Goal: Task Accomplishment & Management: Manage account settings

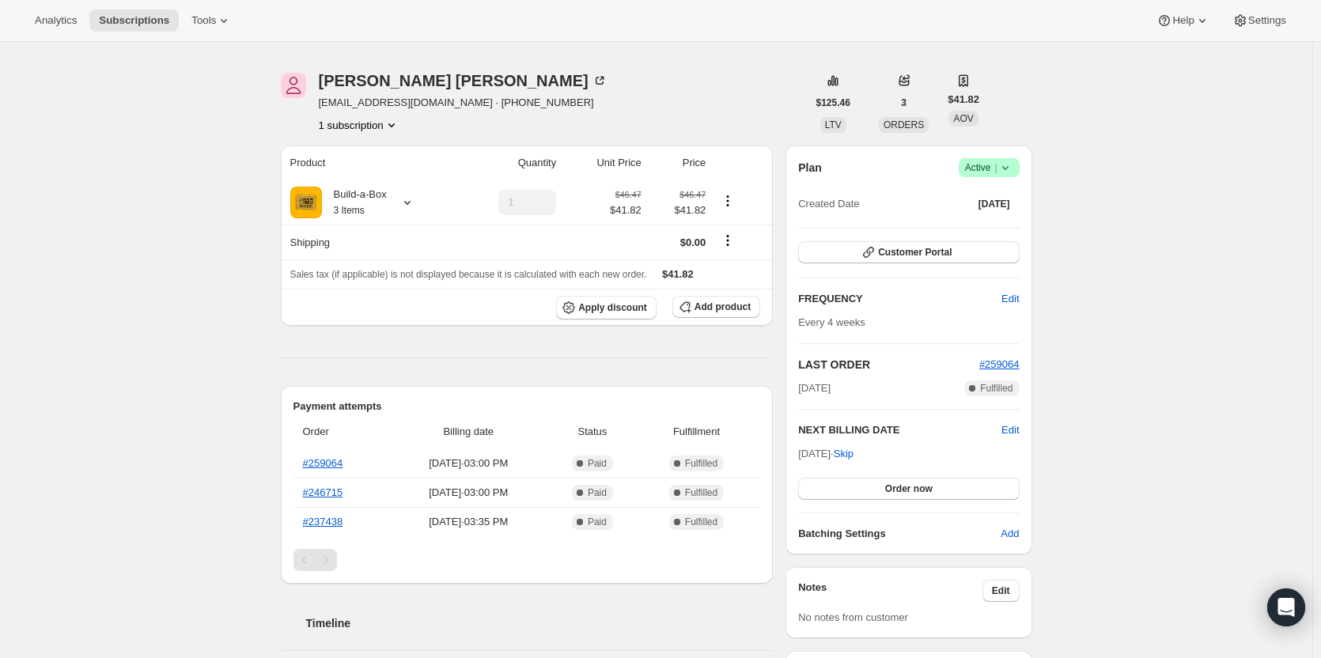
scroll to position [79, 0]
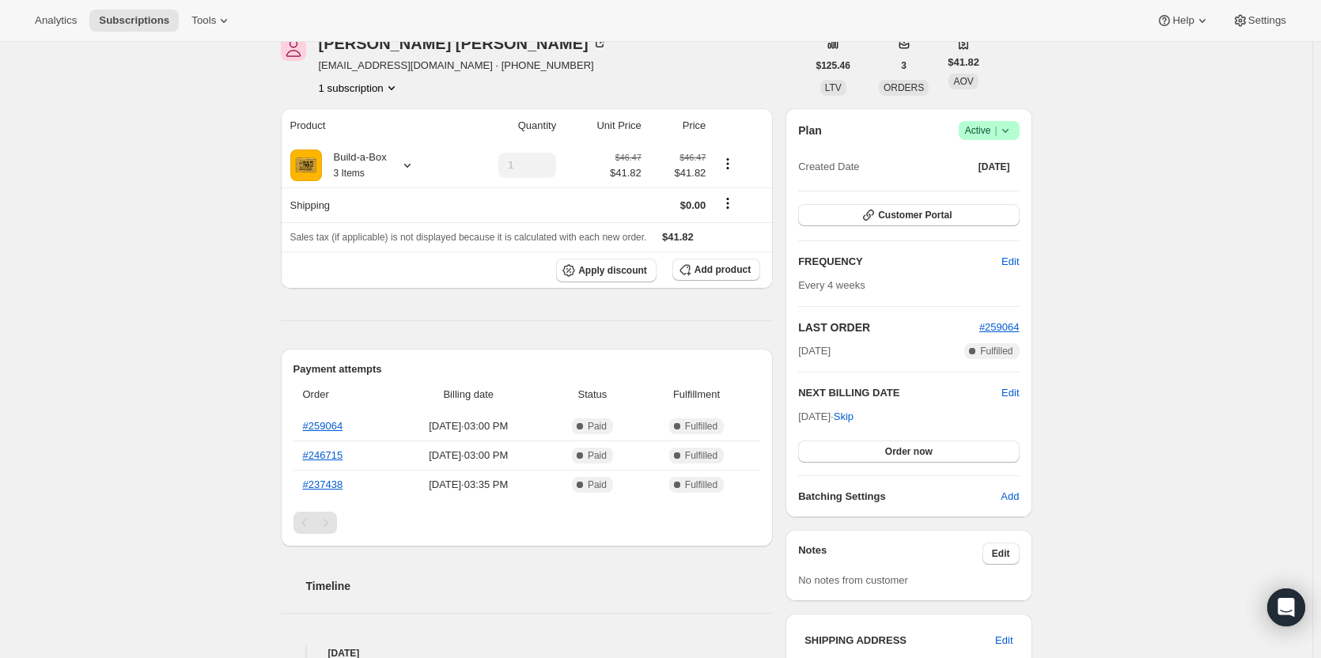
click at [997, 134] on span "Active |" at bounding box center [989, 131] width 48 height 16
click at [980, 193] on span "Cancel subscription" at bounding box center [993, 189] width 89 height 12
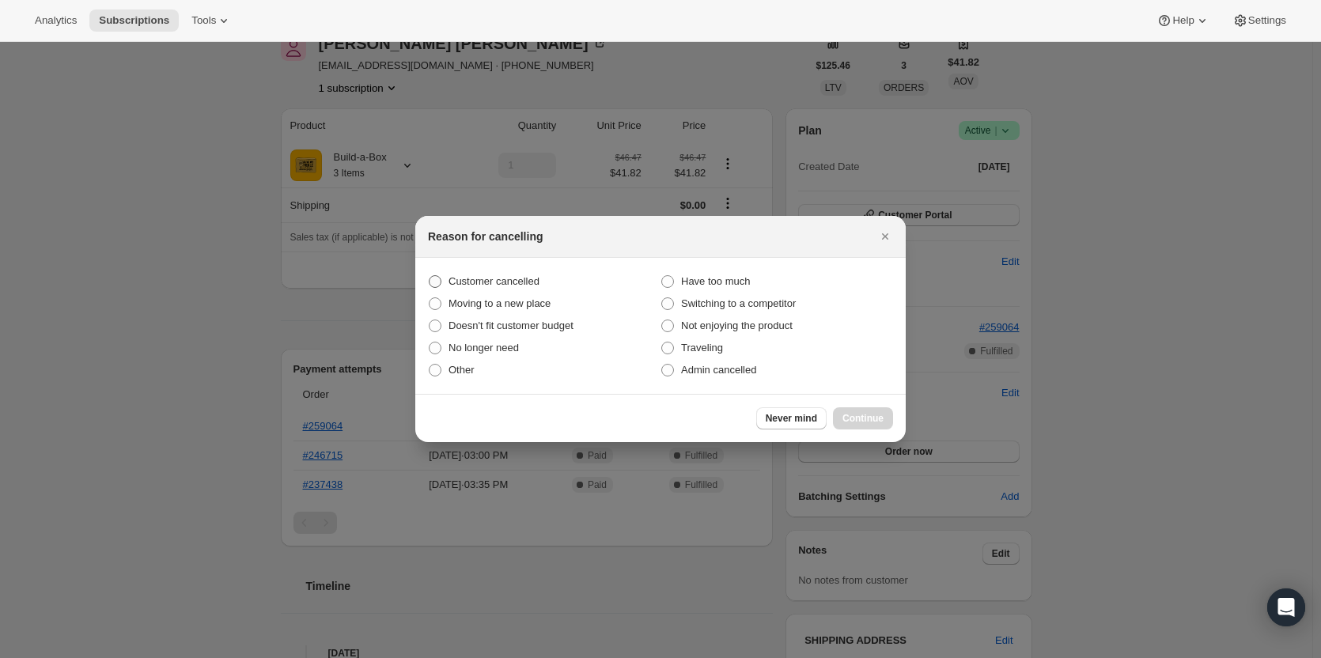
click at [533, 278] on span "Customer cancelled" at bounding box center [494, 281] width 91 height 12
click at [430, 276] on input "Customer cancelled" at bounding box center [429, 275] width 1 height 1
radio input "true"
click at [844, 411] on button "Continue" at bounding box center [863, 418] width 60 height 22
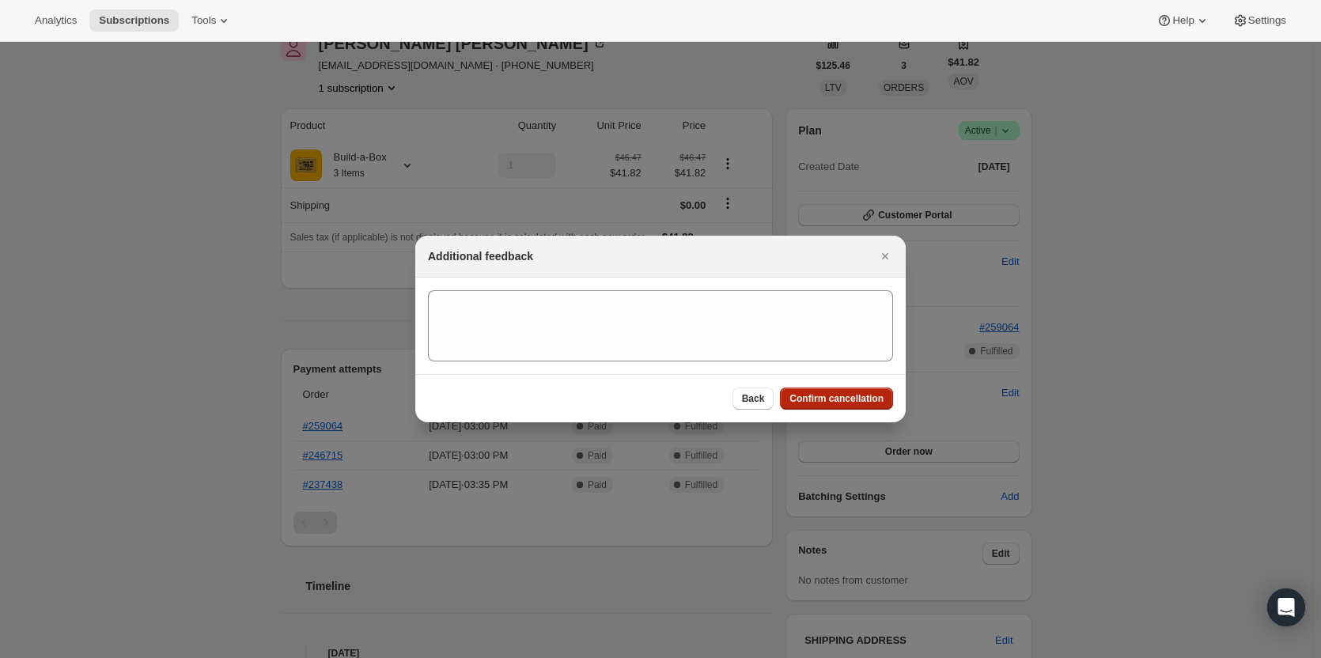
click at [844, 403] on span "Confirm cancellation" at bounding box center [836, 398] width 94 height 13
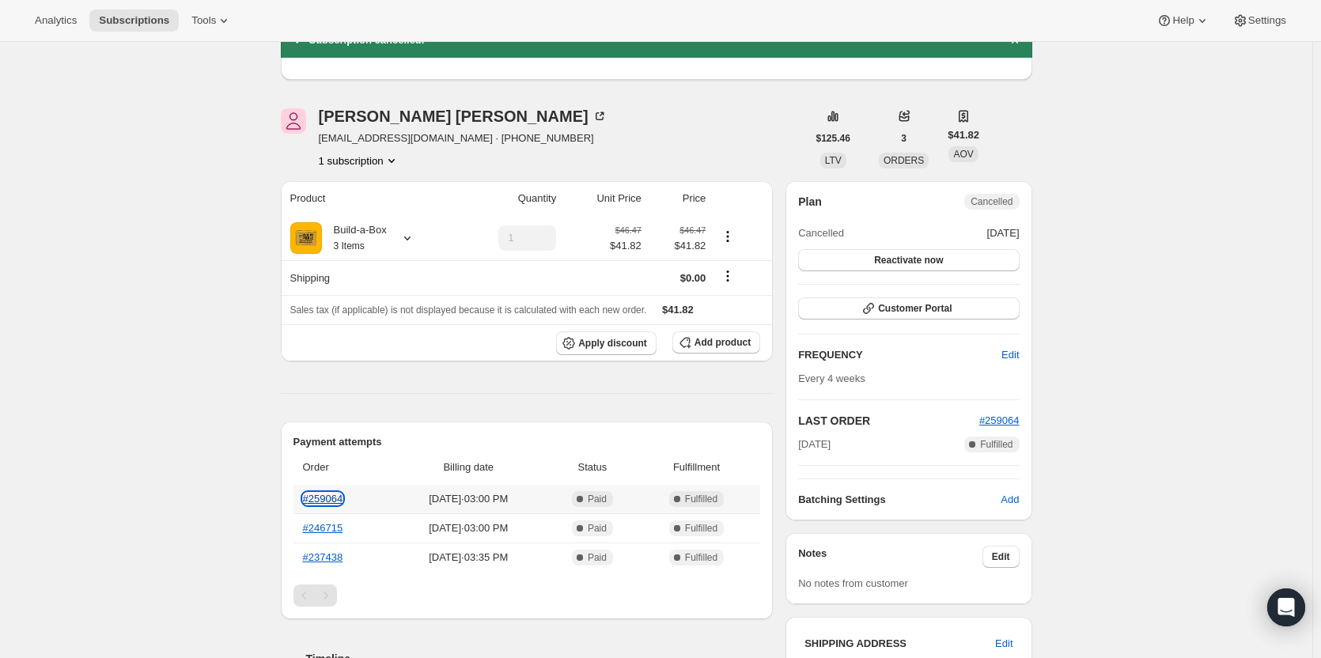
click at [340, 498] on link "#259064" at bounding box center [323, 499] width 40 height 12
